Goal: Task Accomplishment & Management: Use online tool/utility

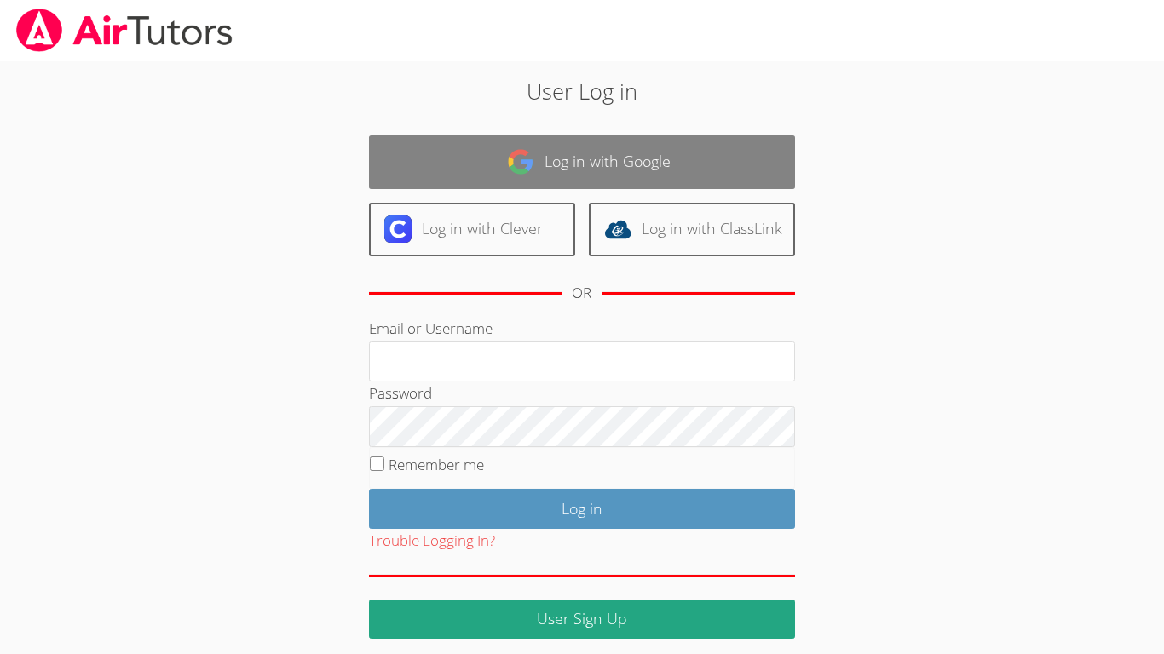
click at [497, 152] on link "Log in with Google" at bounding box center [582, 162] width 426 height 54
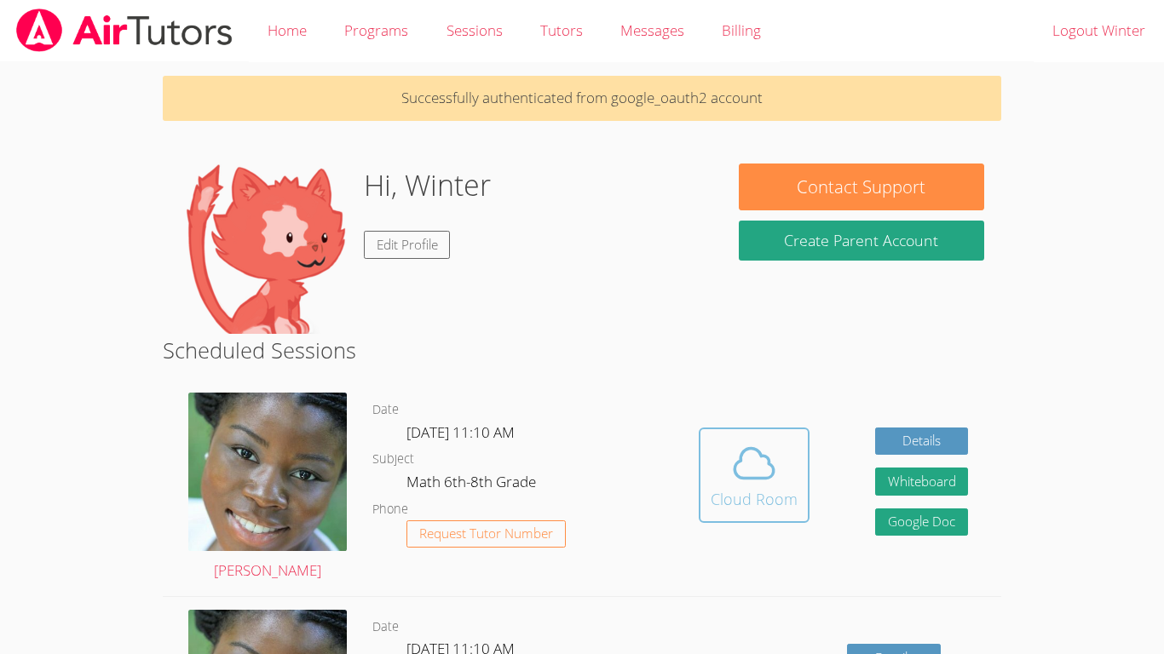
click at [738, 480] on icon at bounding box center [754, 464] width 48 height 48
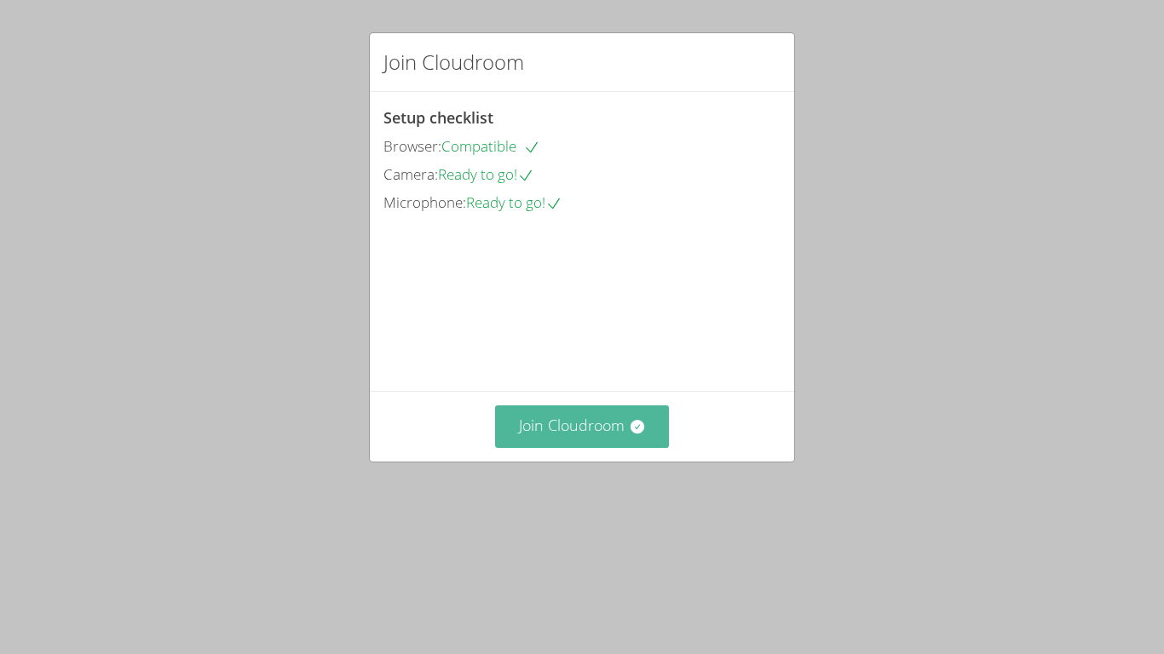
click at [543, 447] on button "Join Cloudroom" at bounding box center [582, 427] width 175 height 42
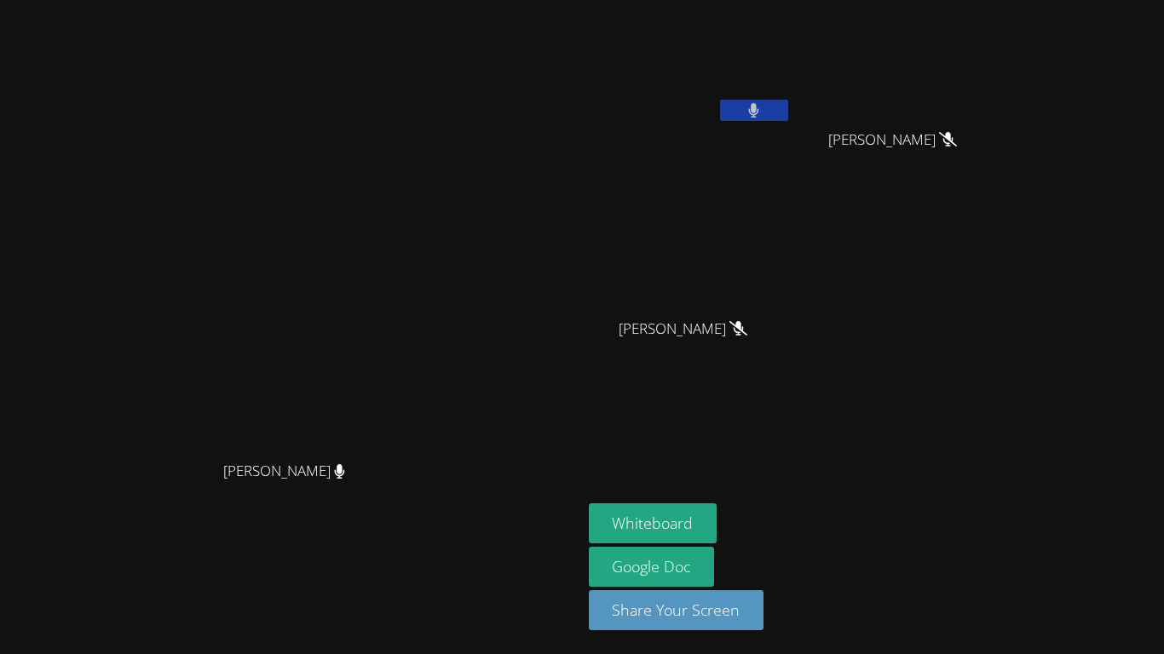
click at [759, 106] on icon at bounding box center [753, 110] width 11 height 14
click at [762, 106] on icon at bounding box center [754, 110] width 18 height 14
click at [759, 106] on icon at bounding box center [753, 110] width 11 height 14
click at [717, 512] on button "Whiteboard" at bounding box center [653, 524] width 129 height 40
click at [788, 117] on button at bounding box center [754, 110] width 68 height 21
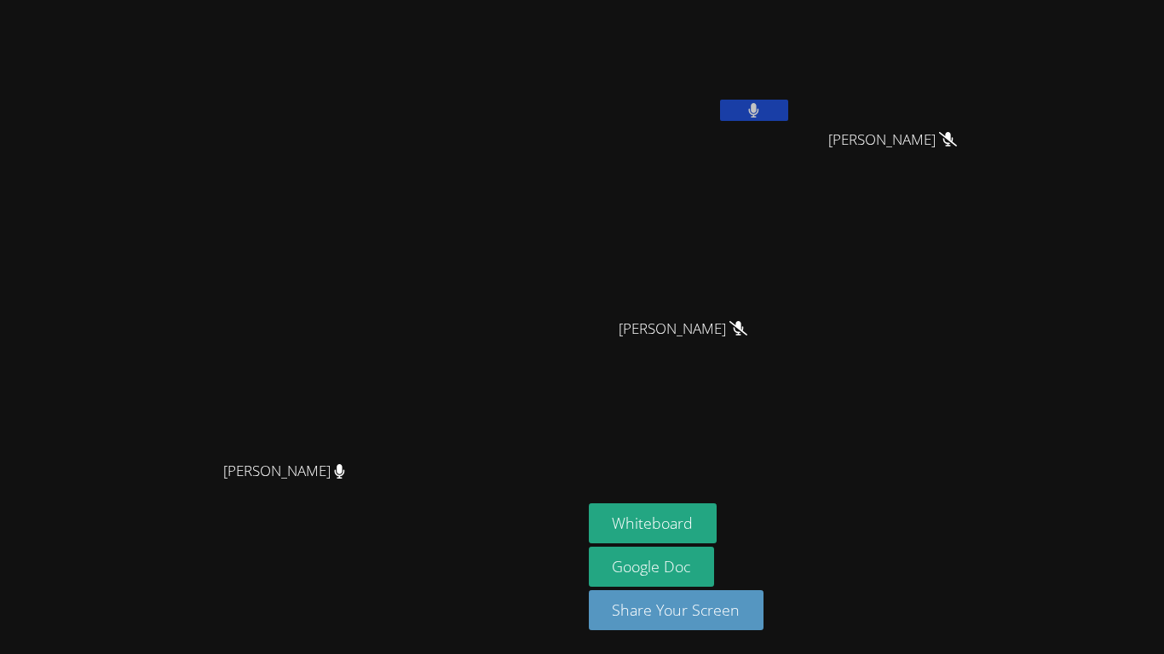
click at [788, 101] on button at bounding box center [754, 110] width 68 height 21
click at [762, 112] on icon at bounding box center [754, 110] width 18 height 14
click at [720, 100] on button at bounding box center [754, 110] width 68 height 21
click at [791, 125] on div "Winter Montgomery" at bounding box center [690, 68] width 203 height 122
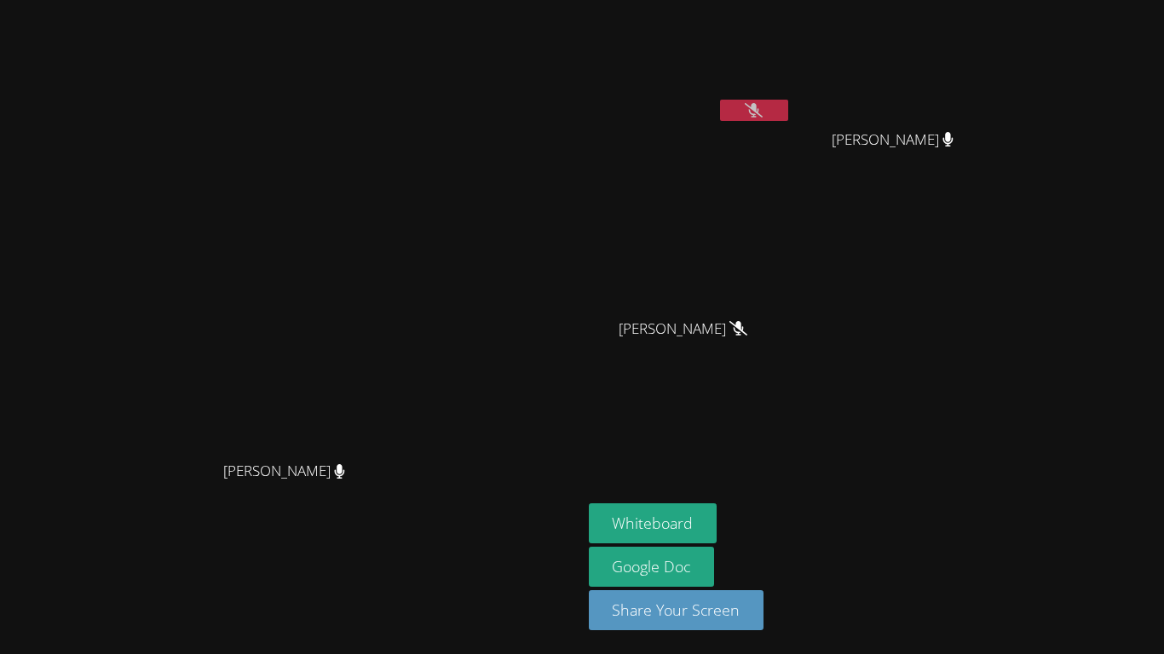
click at [788, 109] on button at bounding box center [754, 110] width 68 height 21
click at [418, 320] on video at bounding box center [291, 293] width 256 height 319
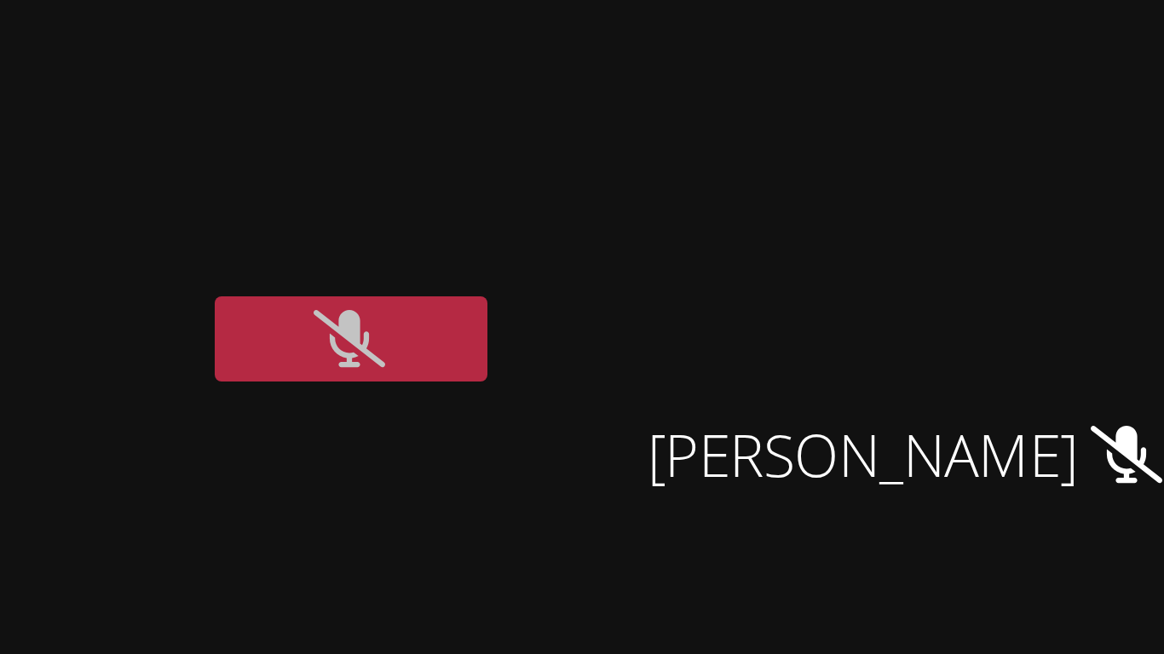
click at [747, 90] on video at bounding box center [690, 64] width 203 height 114
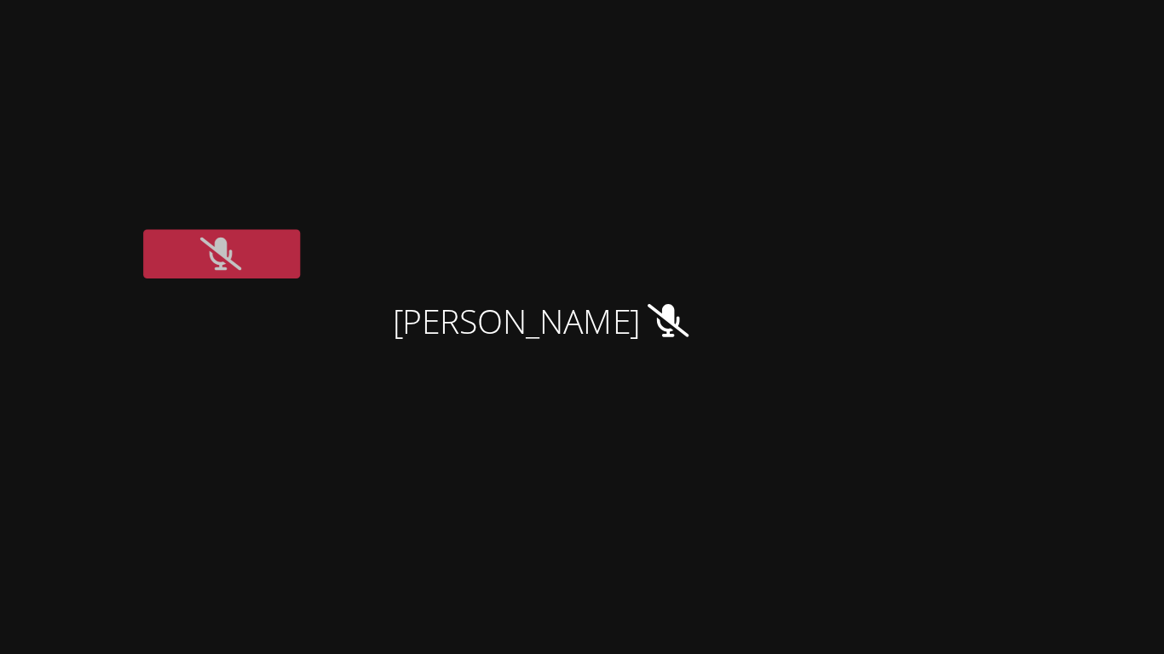
click at [791, 71] on video at bounding box center [690, 64] width 203 height 114
click at [788, 112] on button at bounding box center [754, 110] width 68 height 21
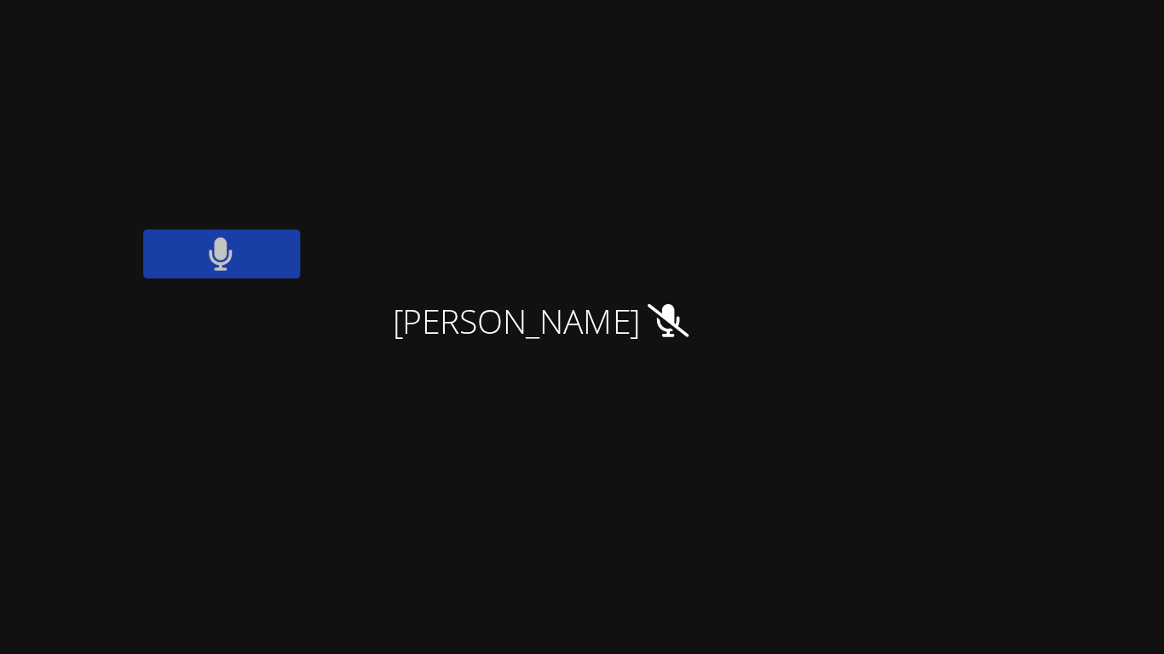
click at [788, 110] on button at bounding box center [754, 110] width 68 height 21
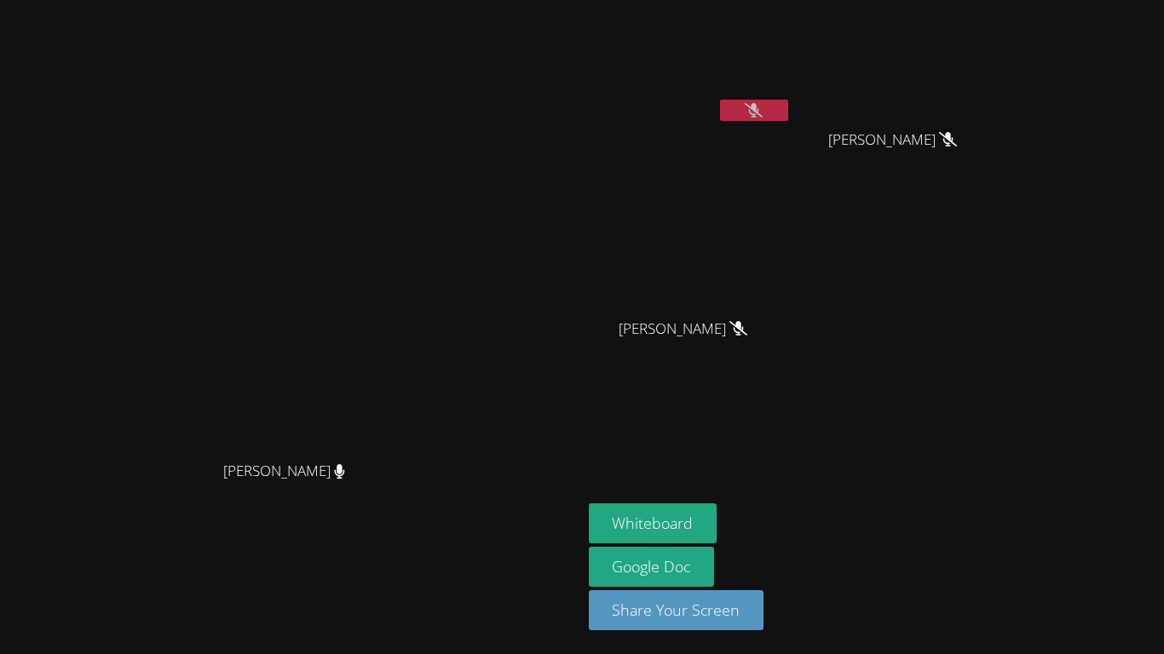
click at [788, 111] on button at bounding box center [754, 110] width 68 height 21
click at [788, 109] on button at bounding box center [754, 110] width 68 height 21
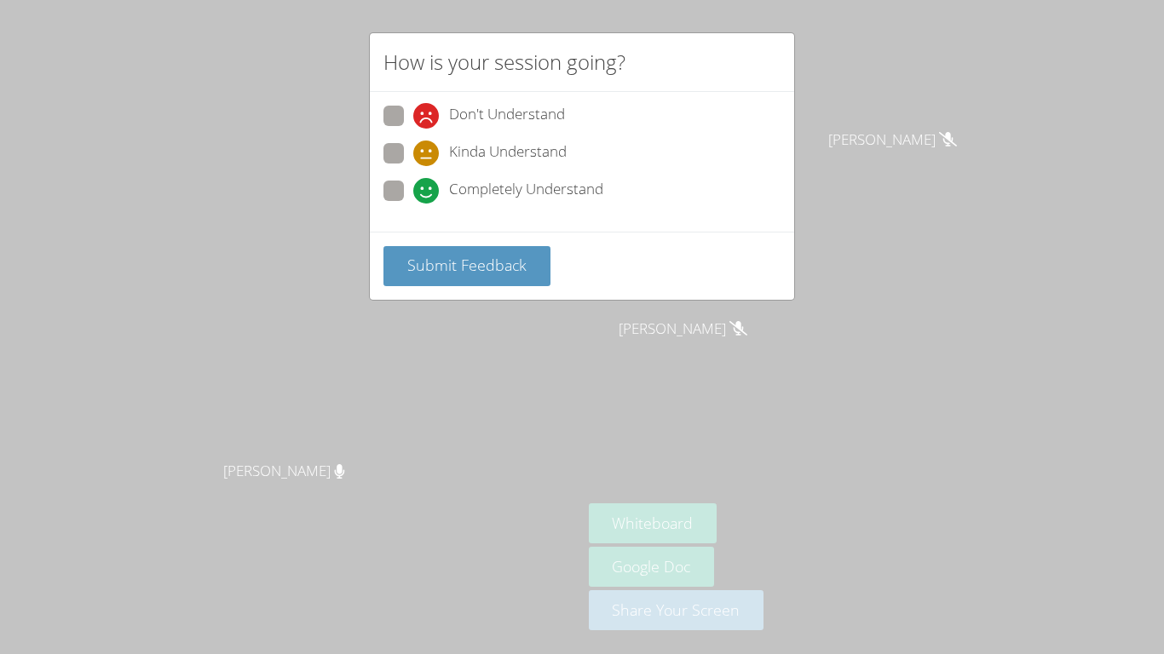
click at [469, 187] on span "Completely Understand" at bounding box center [526, 191] width 154 height 26
click at [428, 187] on input "Completely Understand" at bounding box center [420, 188] width 14 height 14
radio input "true"
click at [480, 257] on span "Submit Feedback" at bounding box center [466, 265] width 119 height 20
